Goal: Task Accomplishment & Management: Use online tool/utility

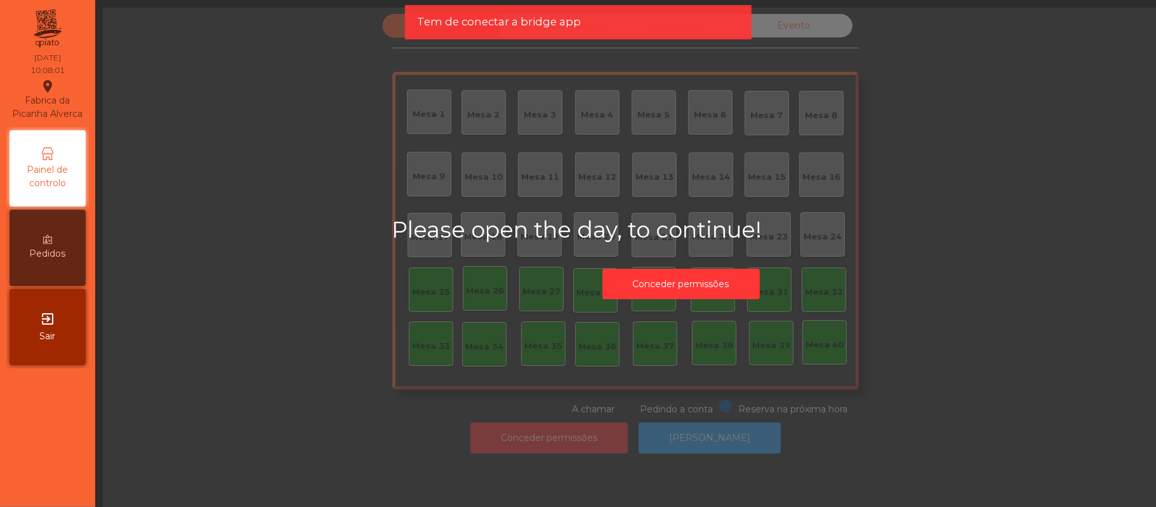
click at [920, 290] on div "Please open the day, to continue! Conceder permissões" at bounding box center [681, 260] width 578 height 89
click at [666, 293] on button "Conceder permissões" at bounding box center [680, 283] width 157 height 31
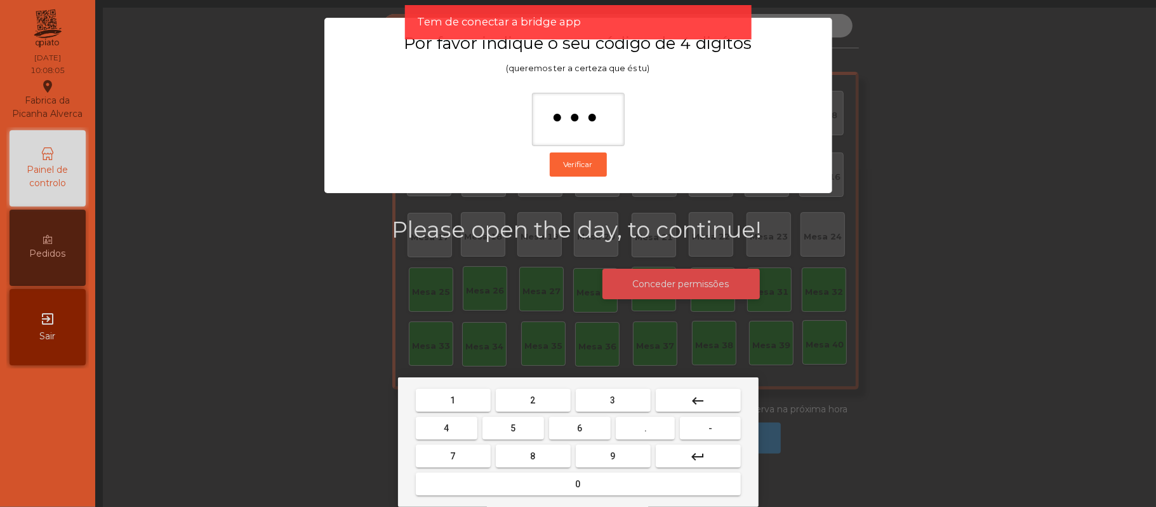
type input "****"
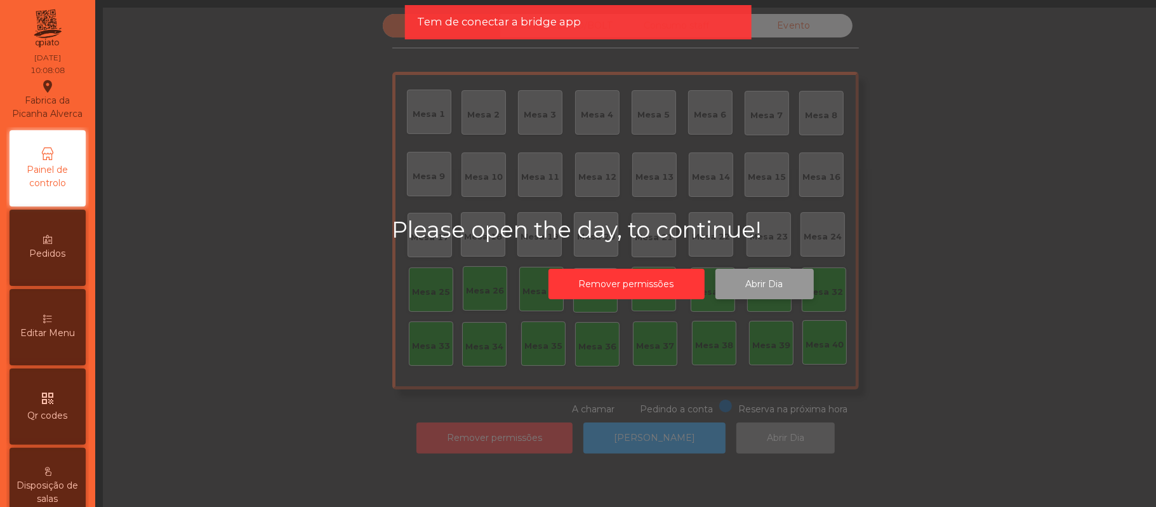
click at [783, 277] on button "Abrir Dia" at bounding box center [764, 283] width 98 height 31
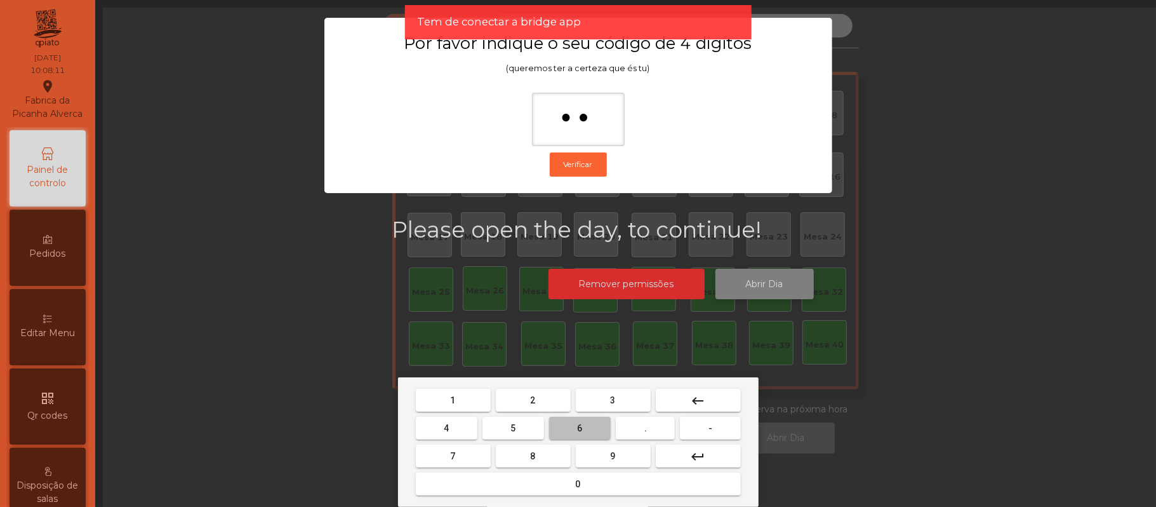
type input "***"
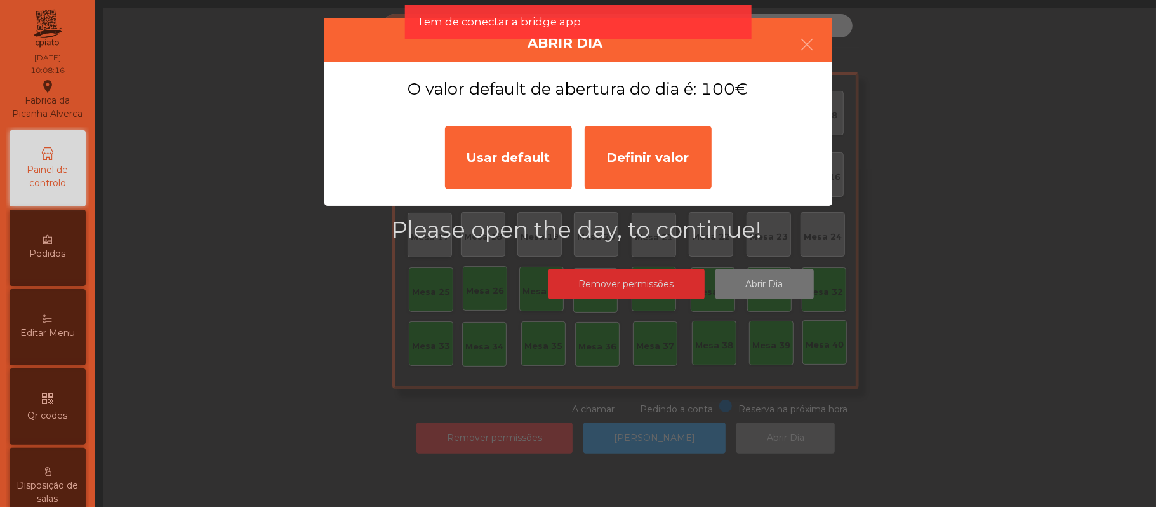
click at [938, 67] on ngb-modal-window "Abrir Dia O valor default de abertura do dia é: 100€ Usar default Definir valor" at bounding box center [578, 253] width 1098 height 507
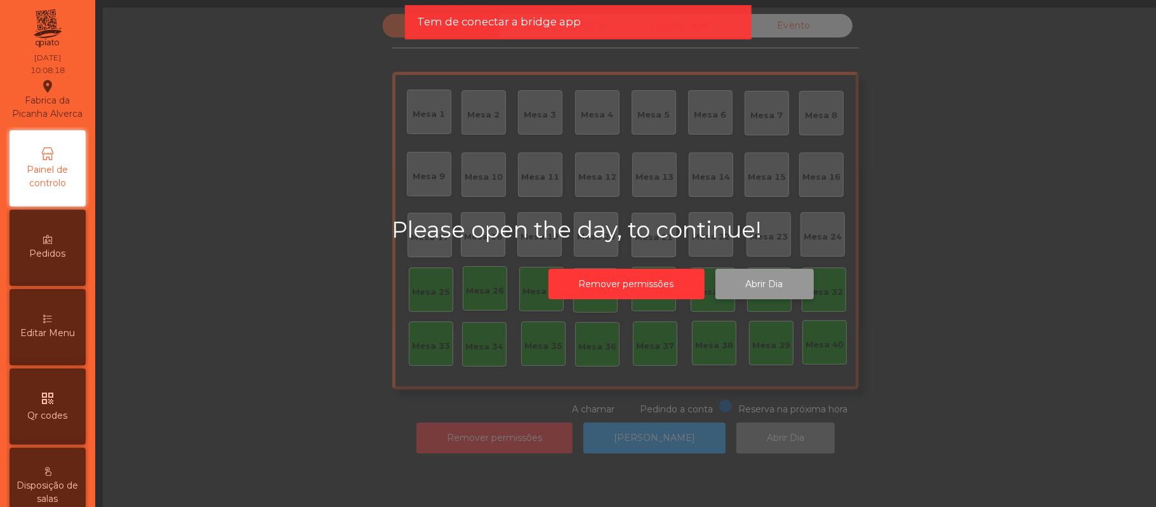
click at [767, 283] on button "Abrir Dia" at bounding box center [764, 283] width 98 height 31
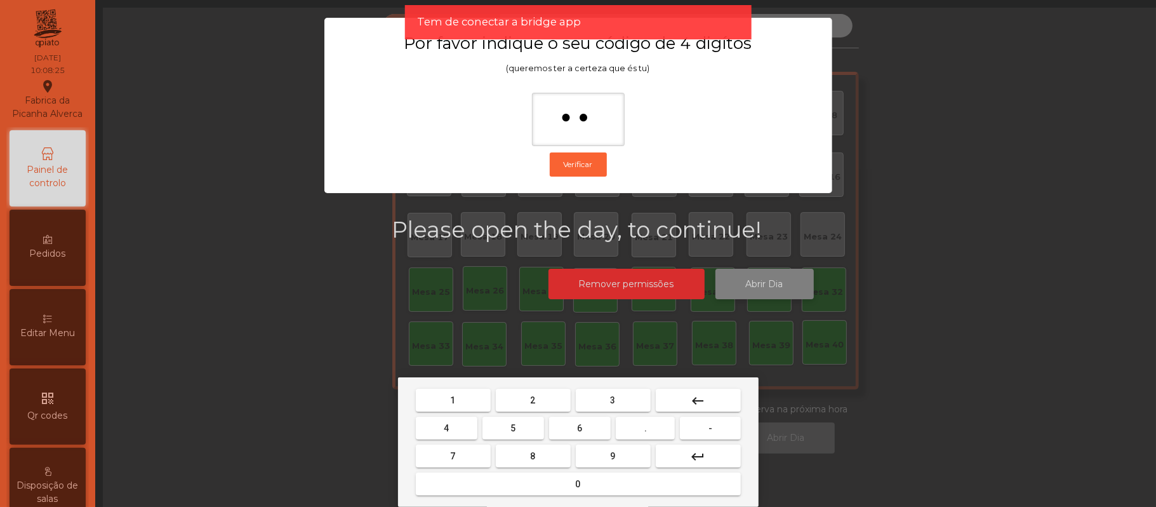
type input "*"
type input "***"
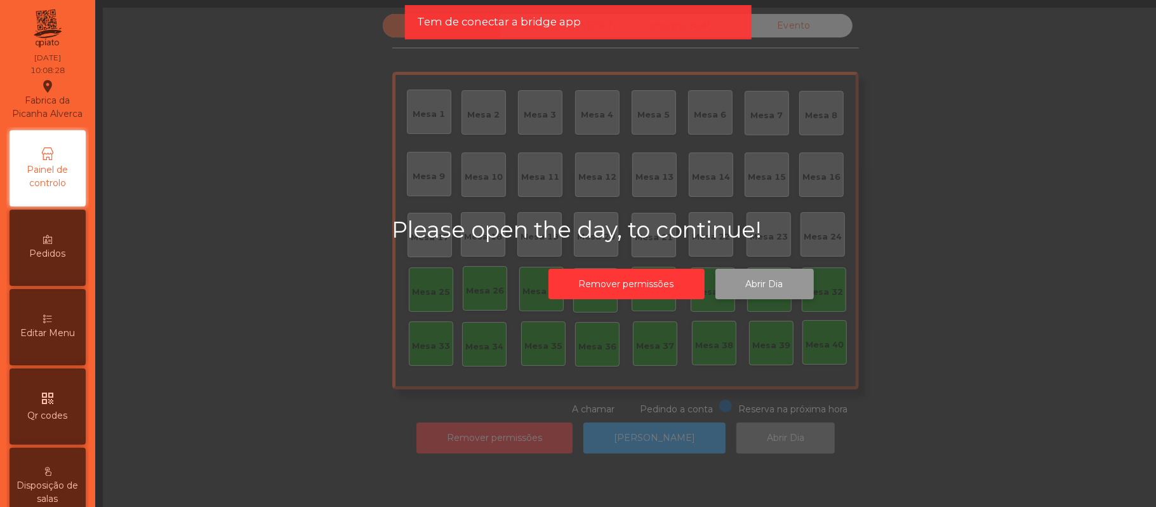
click at [715, 268] on button "Abrir Dia" at bounding box center [764, 283] width 98 height 31
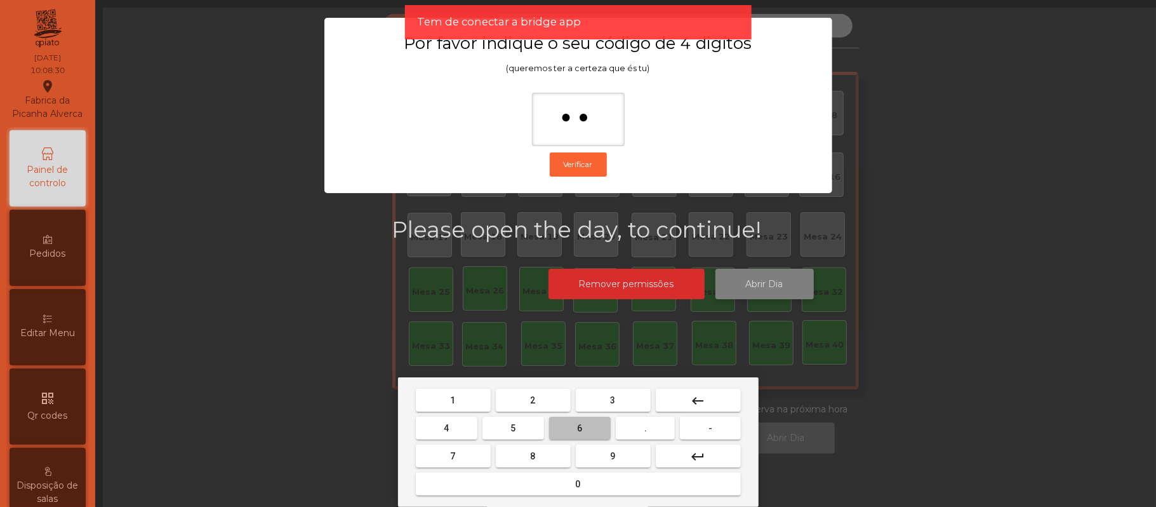
type input "***"
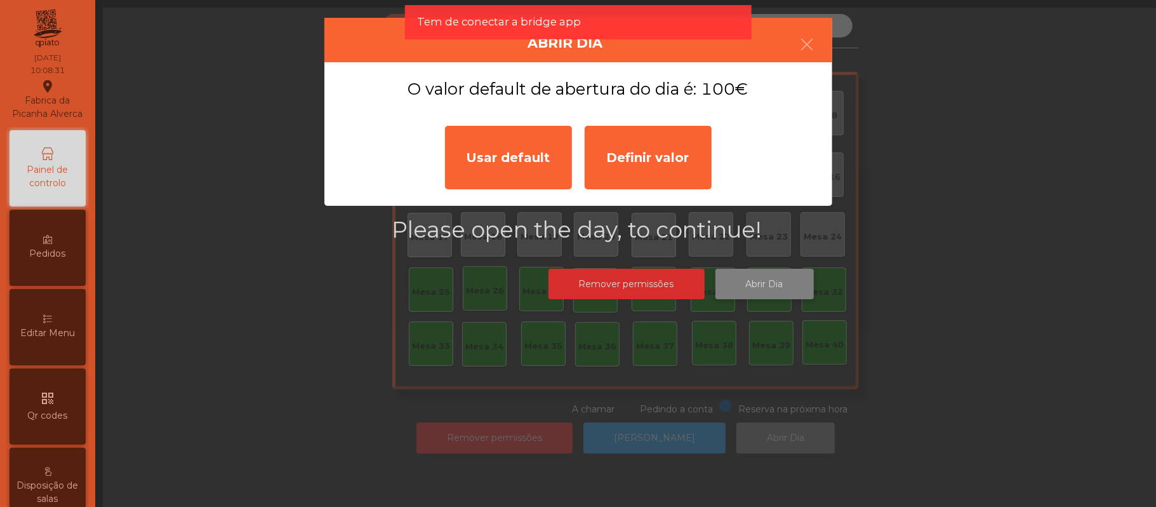
click button "button" at bounding box center [808, 46] width 36 height 38
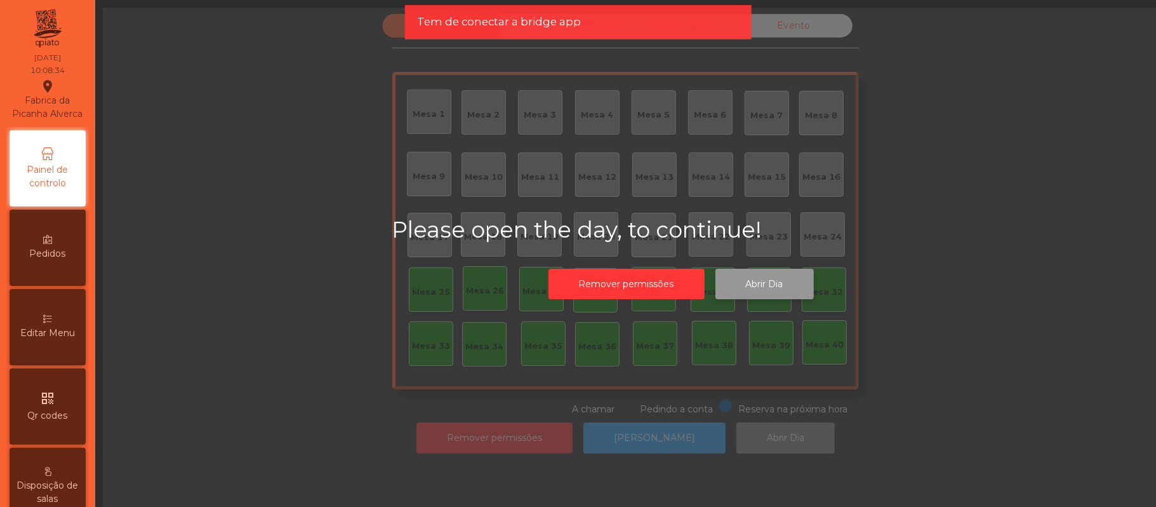
click at [777, 269] on button "Abrir Dia" at bounding box center [764, 283] width 98 height 31
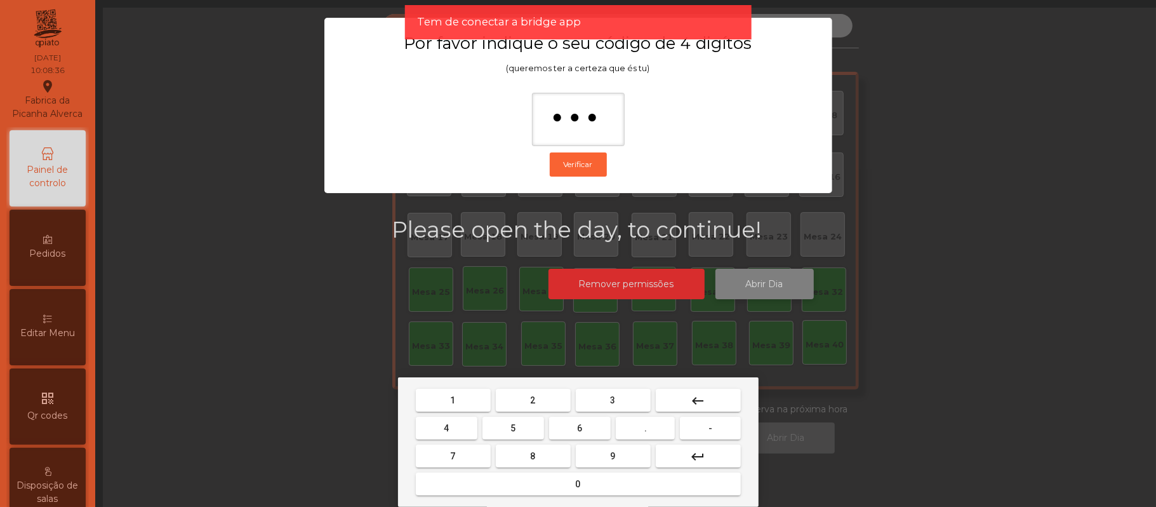
type input "****"
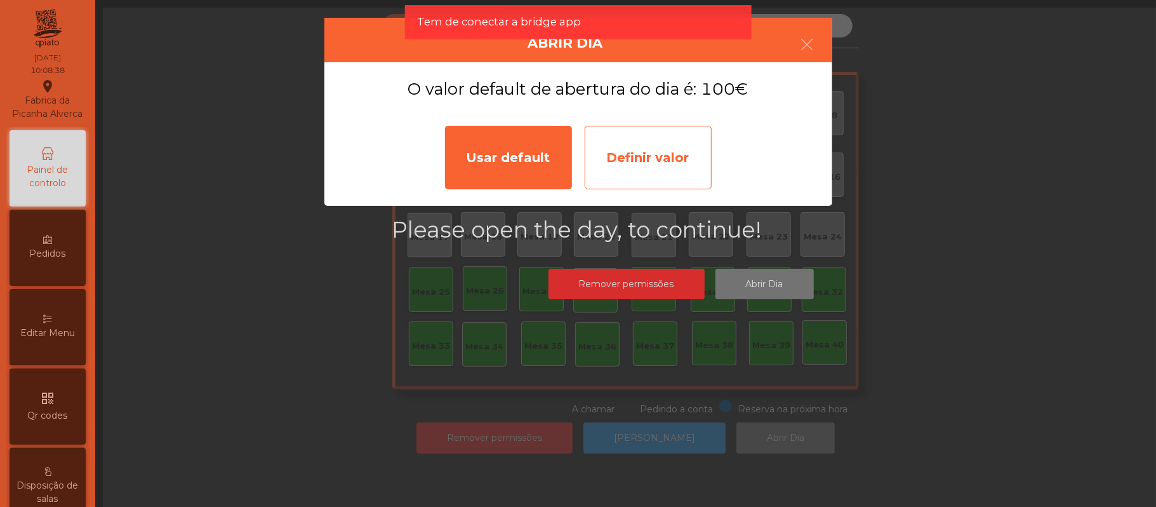
click at [682, 162] on div "Definir valor" at bounding box center [648, 157] width 127 height 63
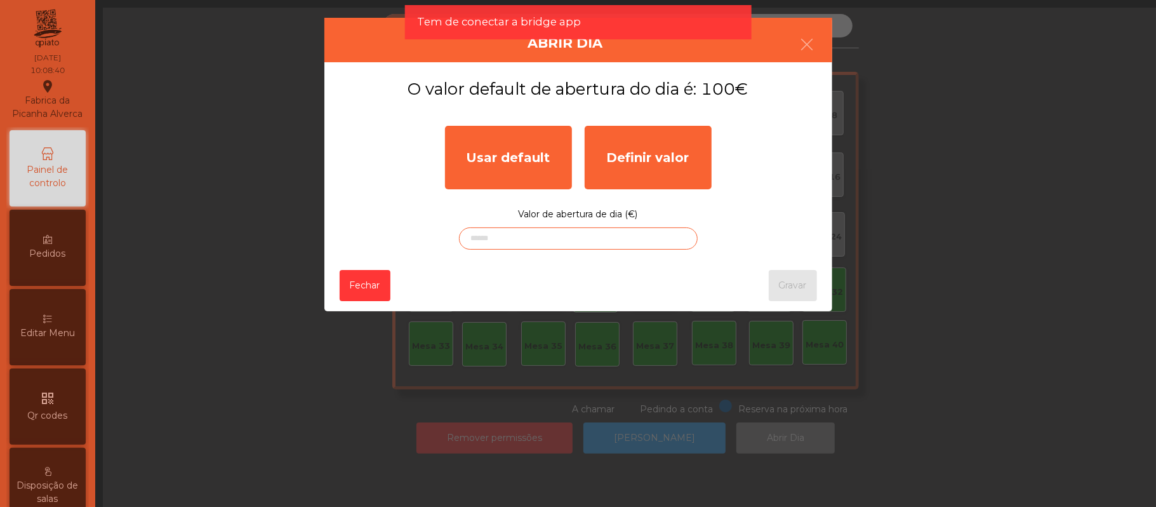
click at [600, 240] on input "text" at bounding box center [578, 238] width 239 height 22
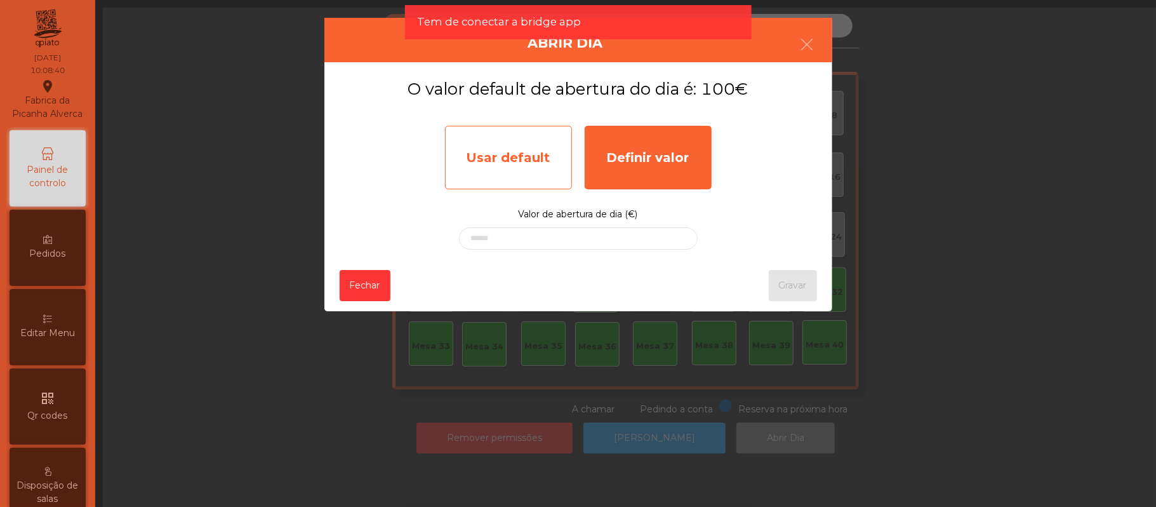
click at [519, 156] on div "Usar default" at bounding box center [508, 157] width 127 height 63
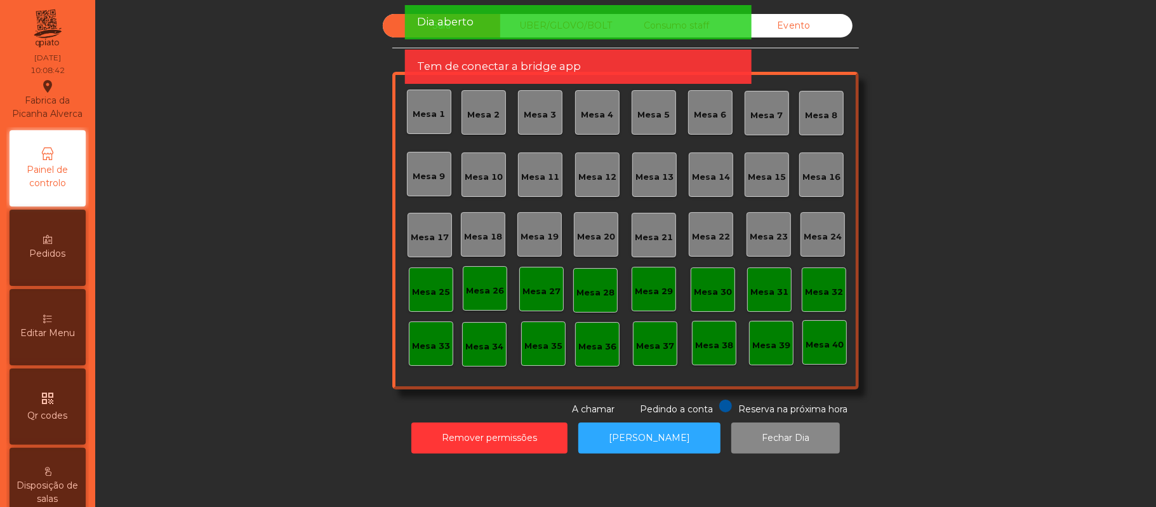
click at [983, 255] on div "Sala UBER/[GEOGRAPHIC_DATA]/BOLT Consumo staff Evento [GEOGRAPHIC_DATA] 2 [GEOG…" at bounding box center [625, 215] width 1026 height 402
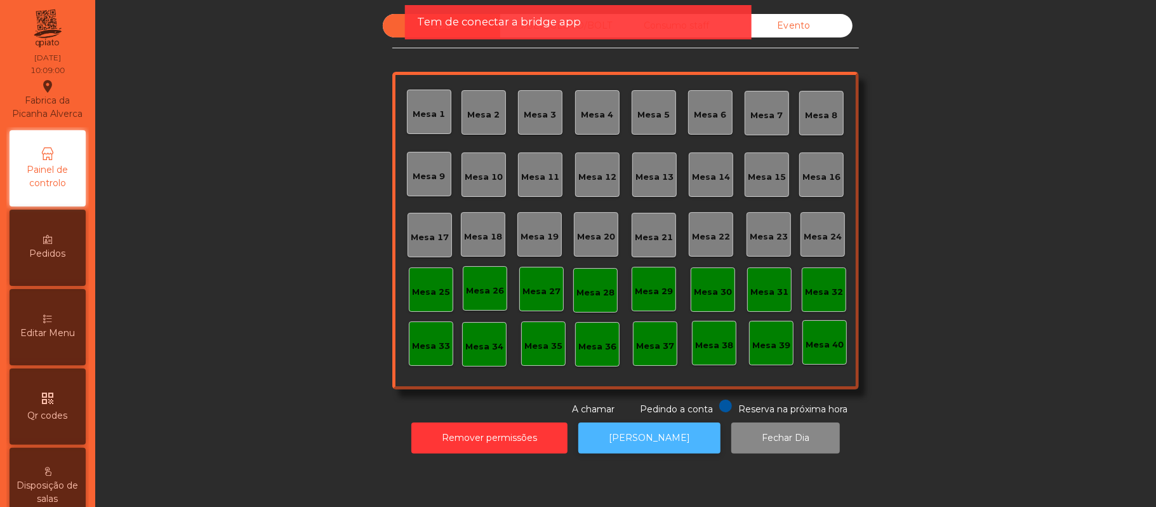
click at [660, 432] on button "[PERSON_NAME]" at bounding box center [649, 437] width 142 height 31
click at [626, 440] on button "[PERSON_NAME]" at bounding box center [649, 437] width 142 height 31
click at [1094, 123] on div "Sala UBER/[GEOGRAPHIC_DATA]/BOLT Consumo staff Evento [GEOGRAPHIC_DATA] 2 [GEOG…" at bounding box center [625, 215] width 1026 height 402
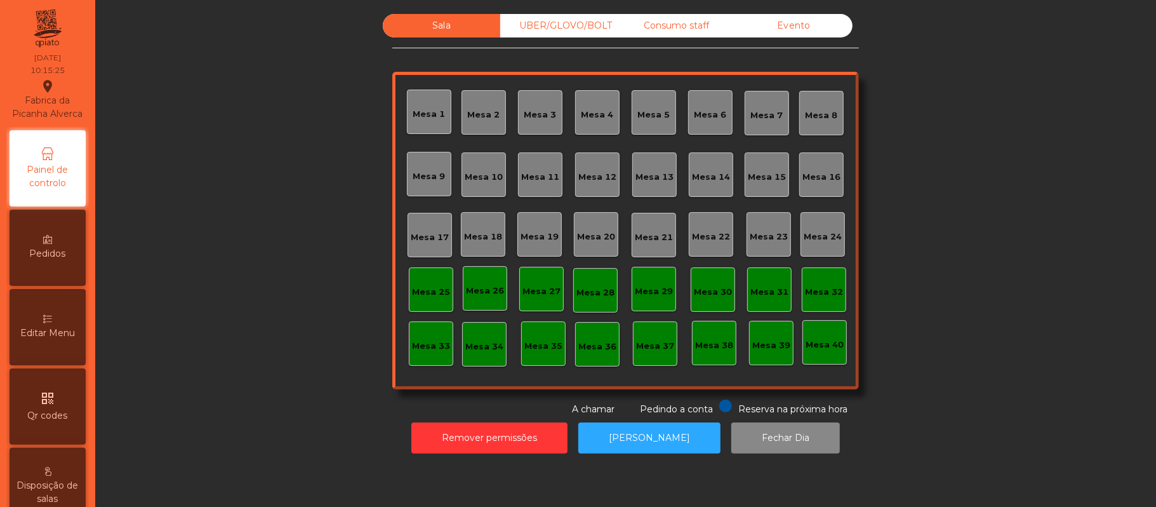
click at [764, 331] on div "Mesa 39" at bounding box center [771, 343] width 44 height 44
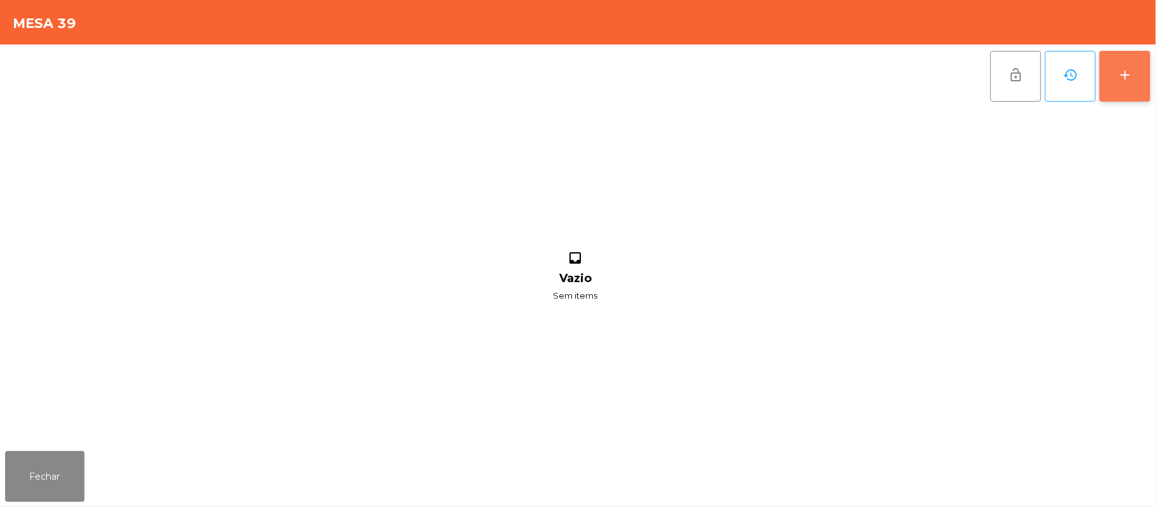
click at [1110, 56] on button "add" at bounding box center [1124, 76] width 51 height 51
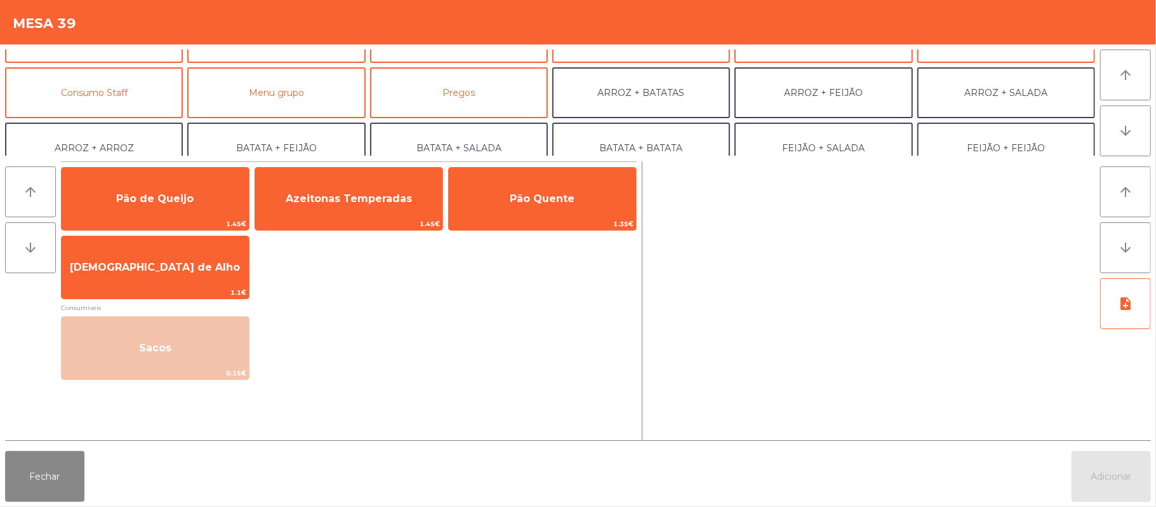
scroll to position [96, 0]
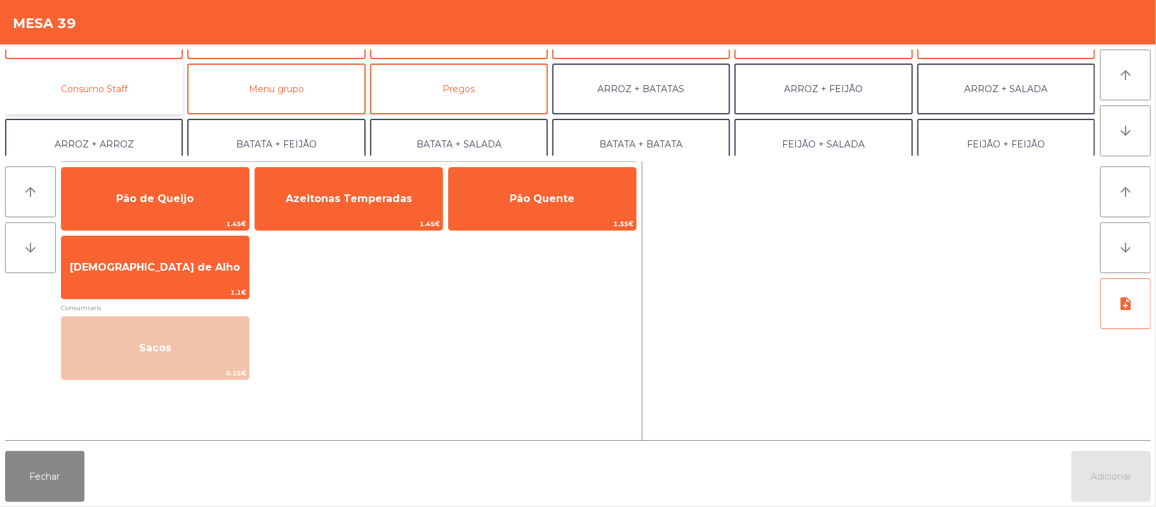
click at [133, 87] on button "Consumo Staff" at bounding box center [94, 88] width 178 height 51
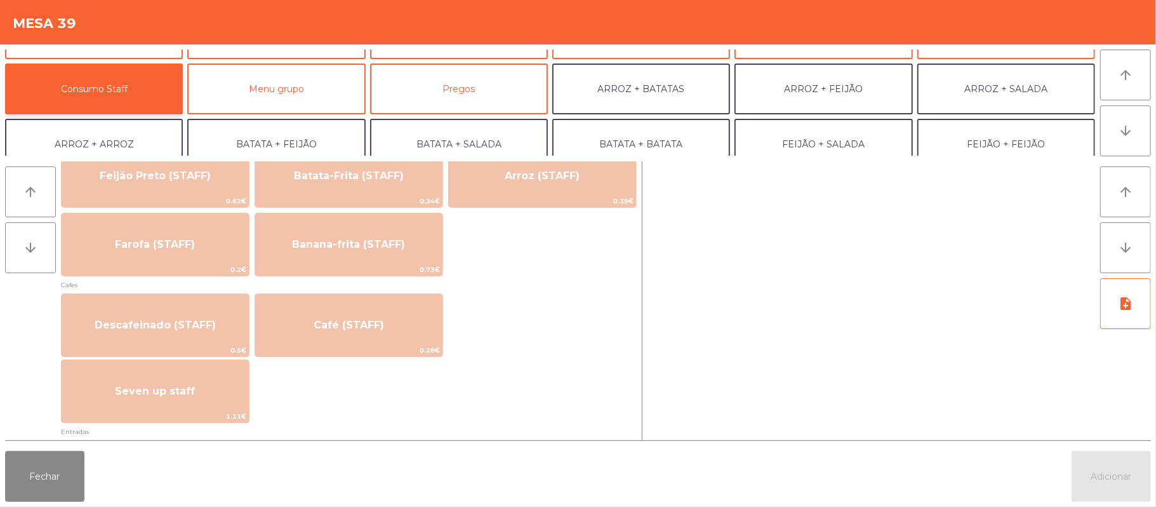
scroll to position [645, 0]
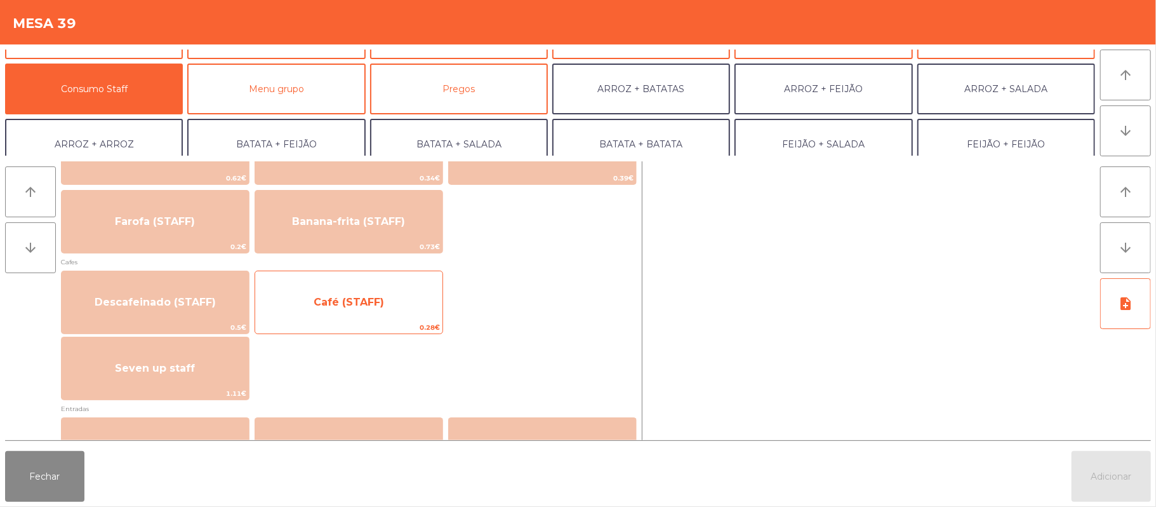
click at [394, 305] on span "Café (STAFF)" at bounding box center [348, 302] width 187 height 34
click at [358, 319] on span "Café (STAFF)" at bounding box center [348, 302] width 187 height 34
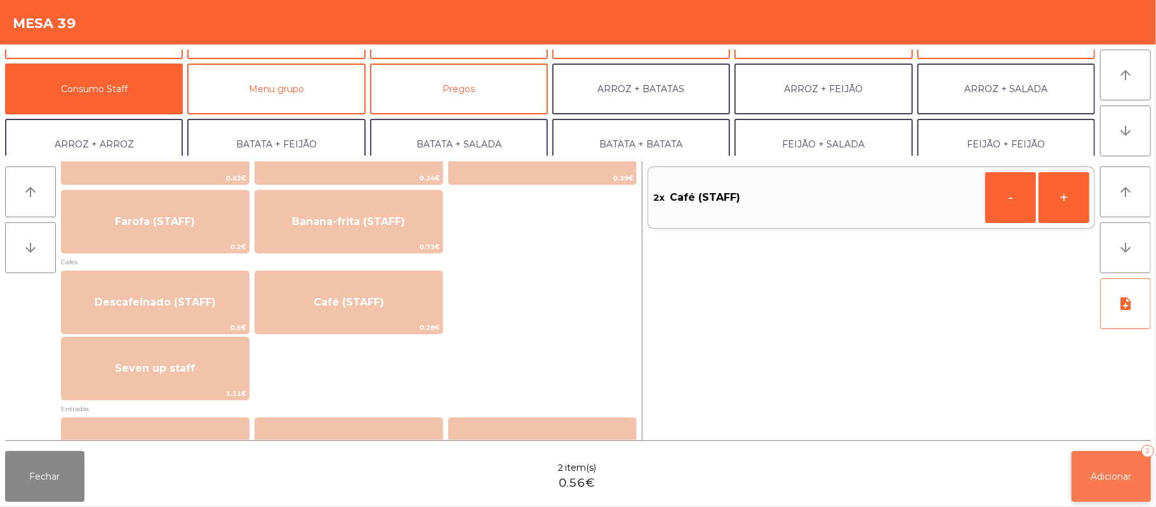
click at [1100, 475] on span "Adicionar" at bounding box center [1111, 475] width 41 height 11
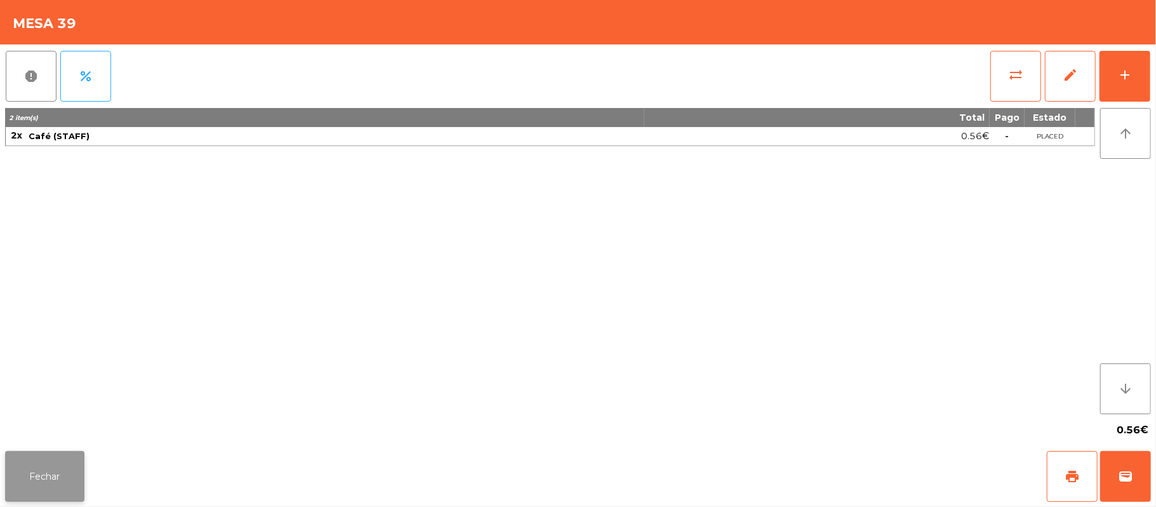
click at [69, 476] on button "Fechar" at bounding box center [44, 476] width 79 height 51
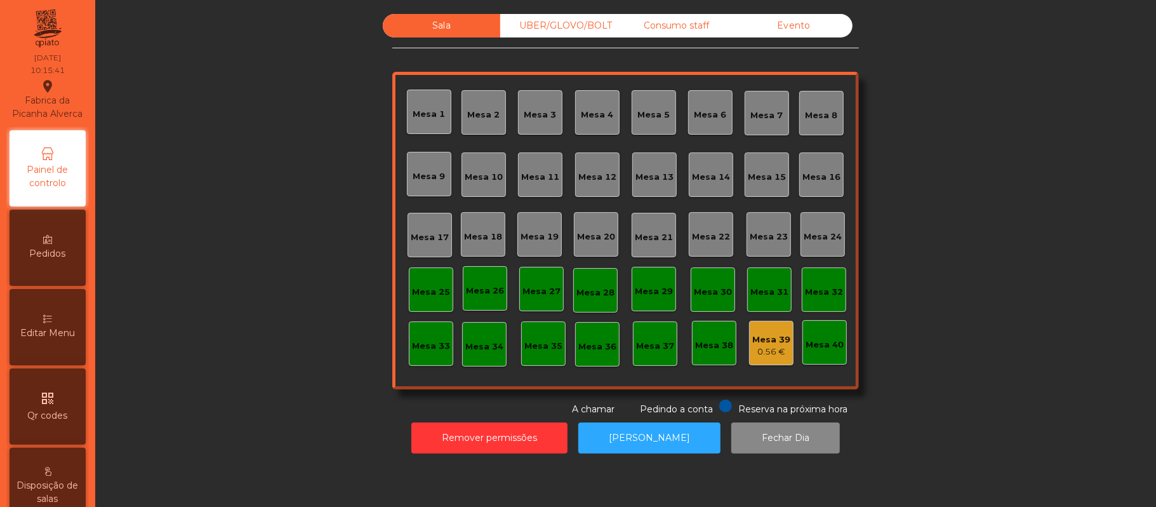
click at [653, 346] on div "Mesa 37" at bounding box center [655, 346] width 38 height 13
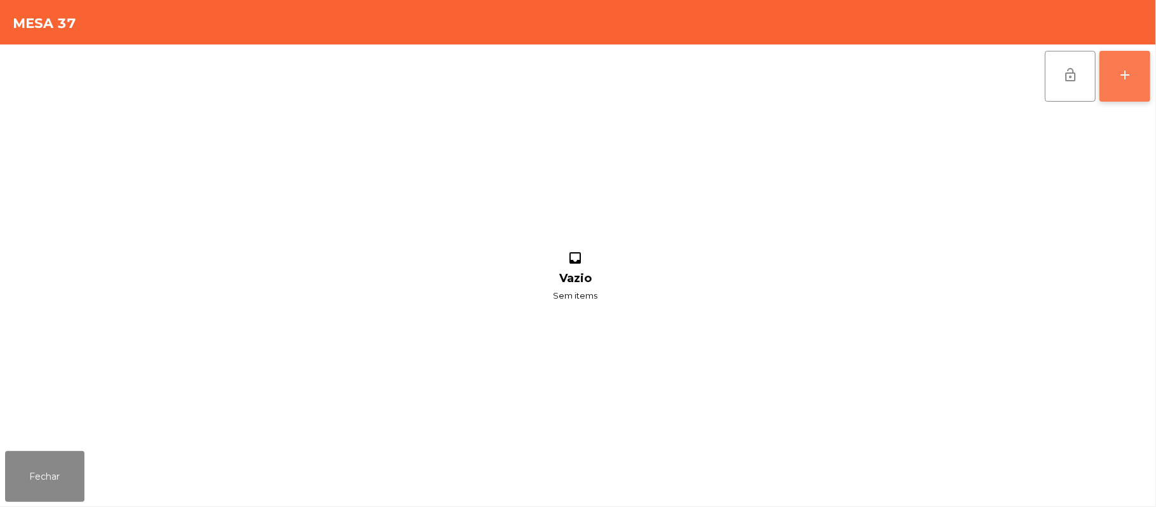
click at [1115, 84] on button "add" at bounding box center [1124, 76] width 51 height 51
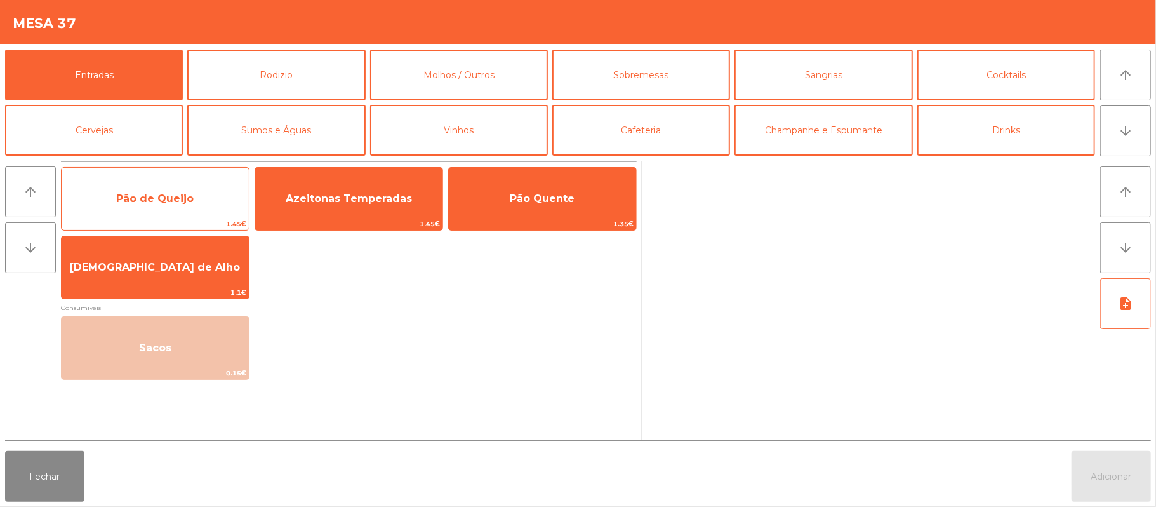
click at [206, 186] on span "Pão de Queijo" at bounding box center [155, 199] width 187 height 34
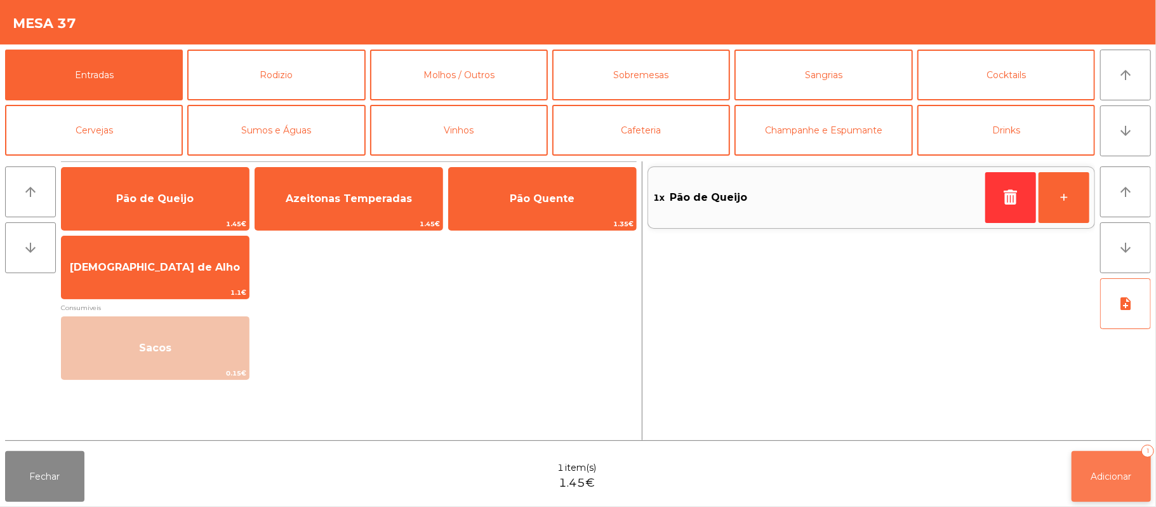
click at [1120, 475] on span "Adicionar" at bounding box center [1111, 475] width 41 height 11
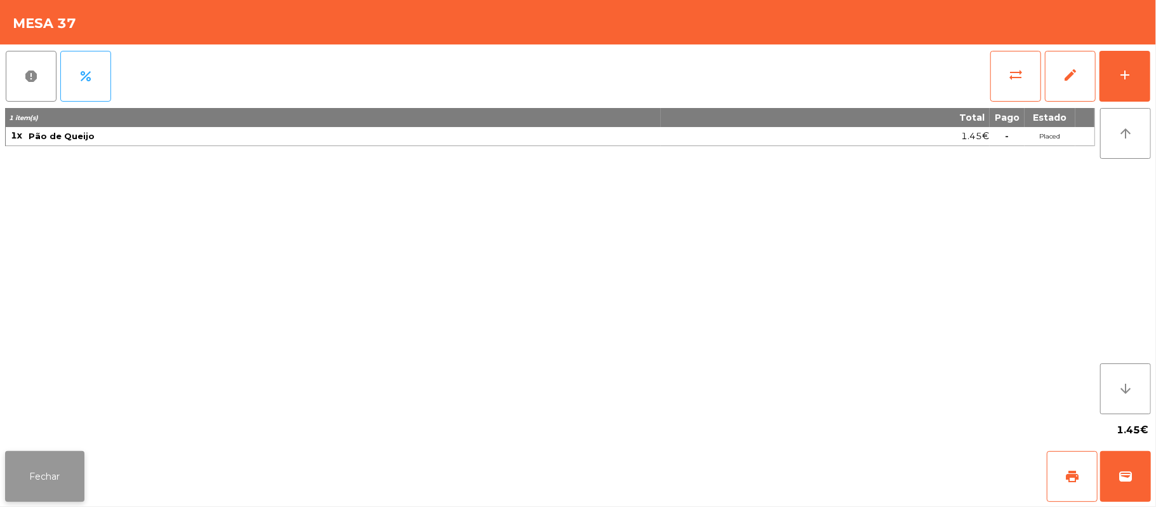
click at [16, 495] on button "Fechar" at bounding box center [44, 476] width 79 height 51
